Goal: Task Accomplishment & Management: Manage account settings

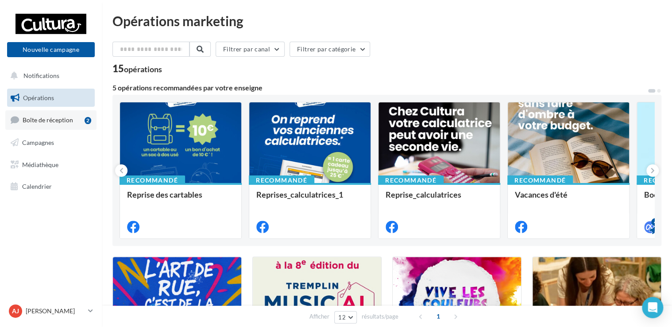
click at [73, 121] on link "Boîte de réception 2" at bounding box center [50, 119] width 91 height 19
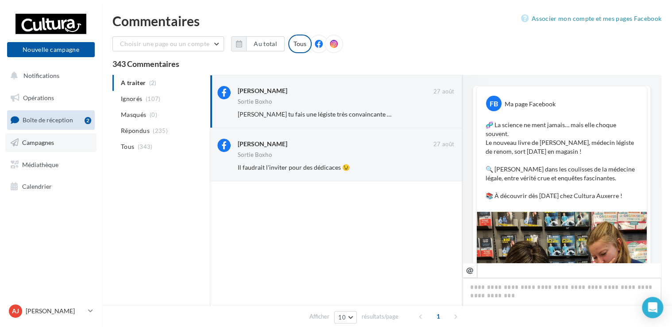
scroll to position [374, 0]
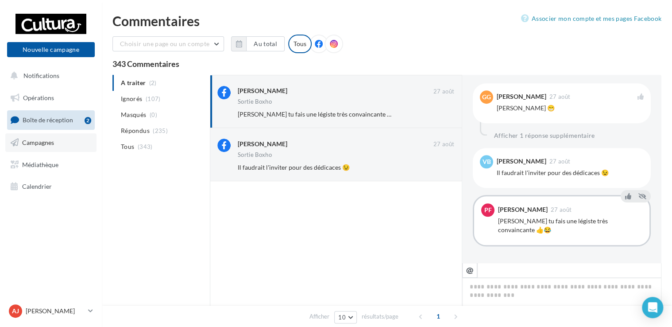
click at [50, 150] on link "Campagnes" at bounding box center [50, 142] width 91 height 19
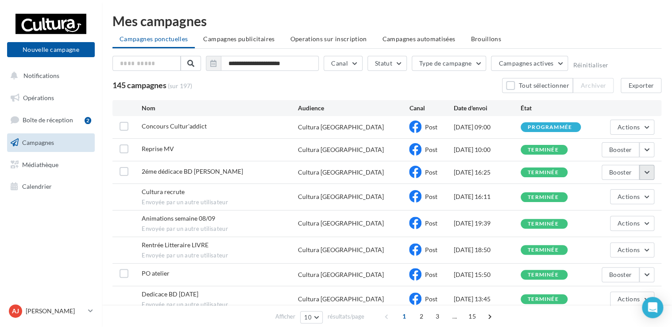
click at [641, 166] on button "button" at bounding box center [646, 172] width 15 height 15
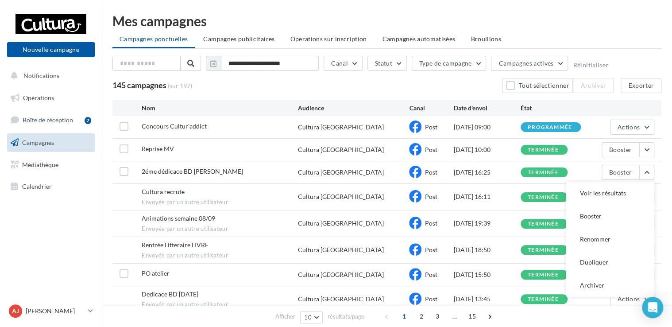
click at [661, 173] on div "**********" at bounding box center [387, 199] width 570 height 371
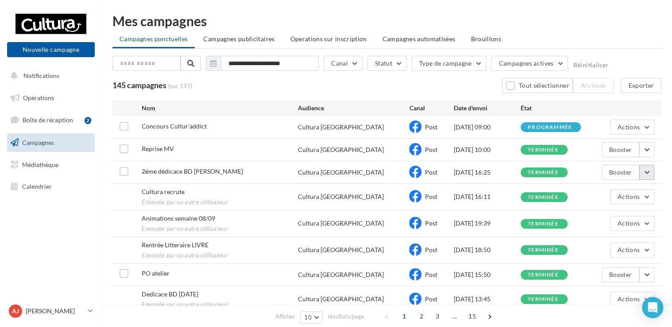
click at [649, 172] on button "button" at bounding box center [646, 172] width 15 height 15
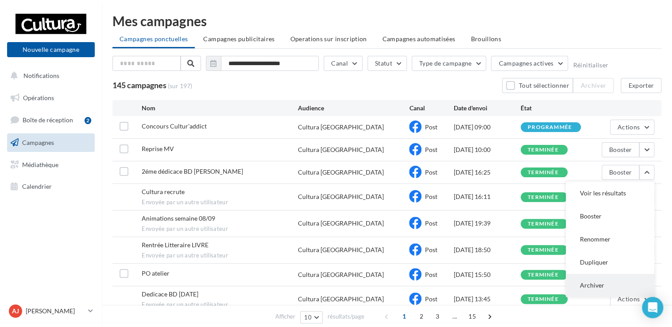
click at [598, 286] on button "Archiver" at bounding box center [610, 285] width 89 height 23
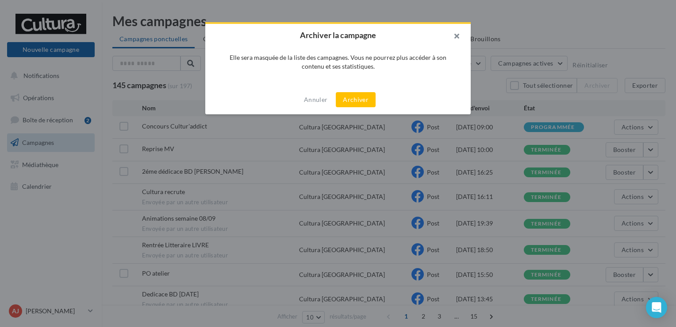
click at [461, 35] on button "button" at bounding box center [452, 37] width 35 height 27
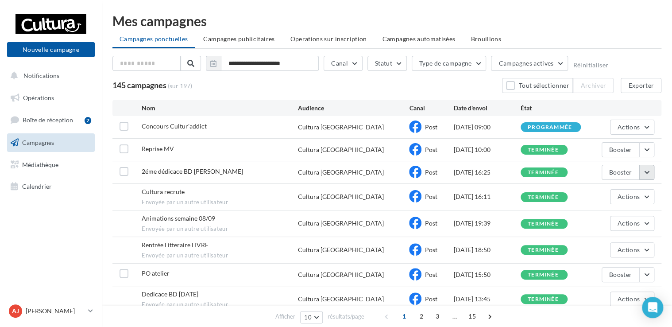
click at [647, 169] on button "button" at bounding box center [646, 172] width 15 height 15
